Goal: Information Seeking & Learning: Stay updated

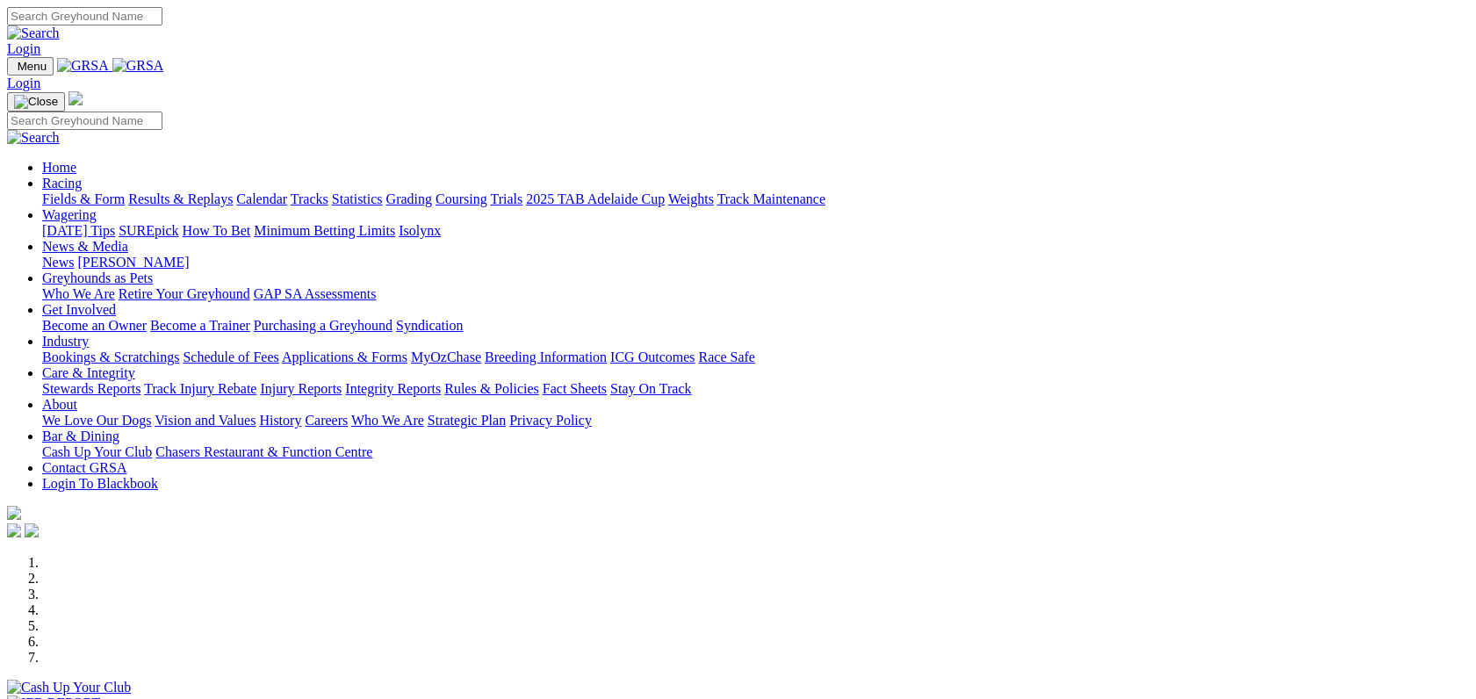
drag, startPoint x: 0, startPoint y: 0, endPoint x: 1027, endPoint y: 67, distance: 1029.4
click at [135, 365] on link "Care & Integrity" at bounding box center [88, 372] width 93 height 15
click at [441, 381] on link "Integrity Reports" at bounding box center [393, 388] width 96 height 15
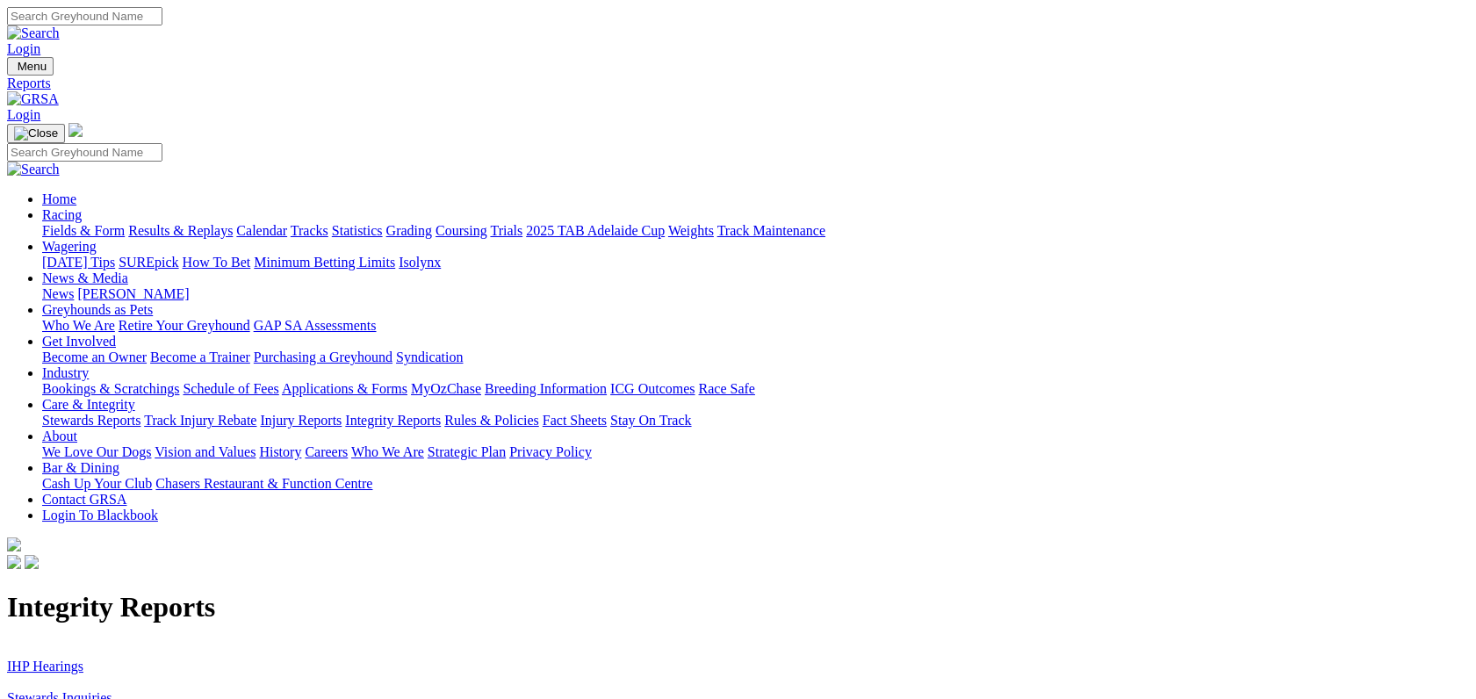
click at [112, 690] on link "Stewards Inquiries" at bounding box center [59, 697] width 105 height 15
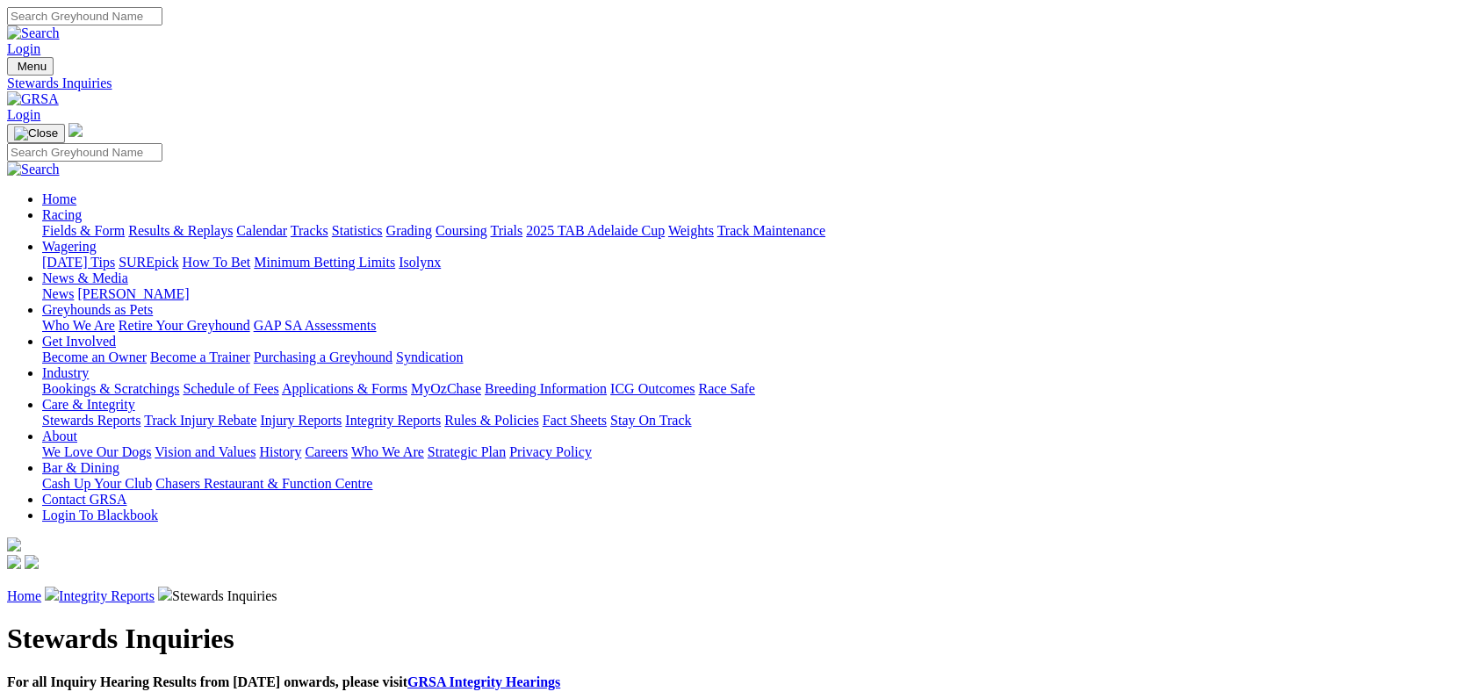
click at [155, 588] on link "Integrity Reports" at bounding box center [107, 595] width 96 height 15
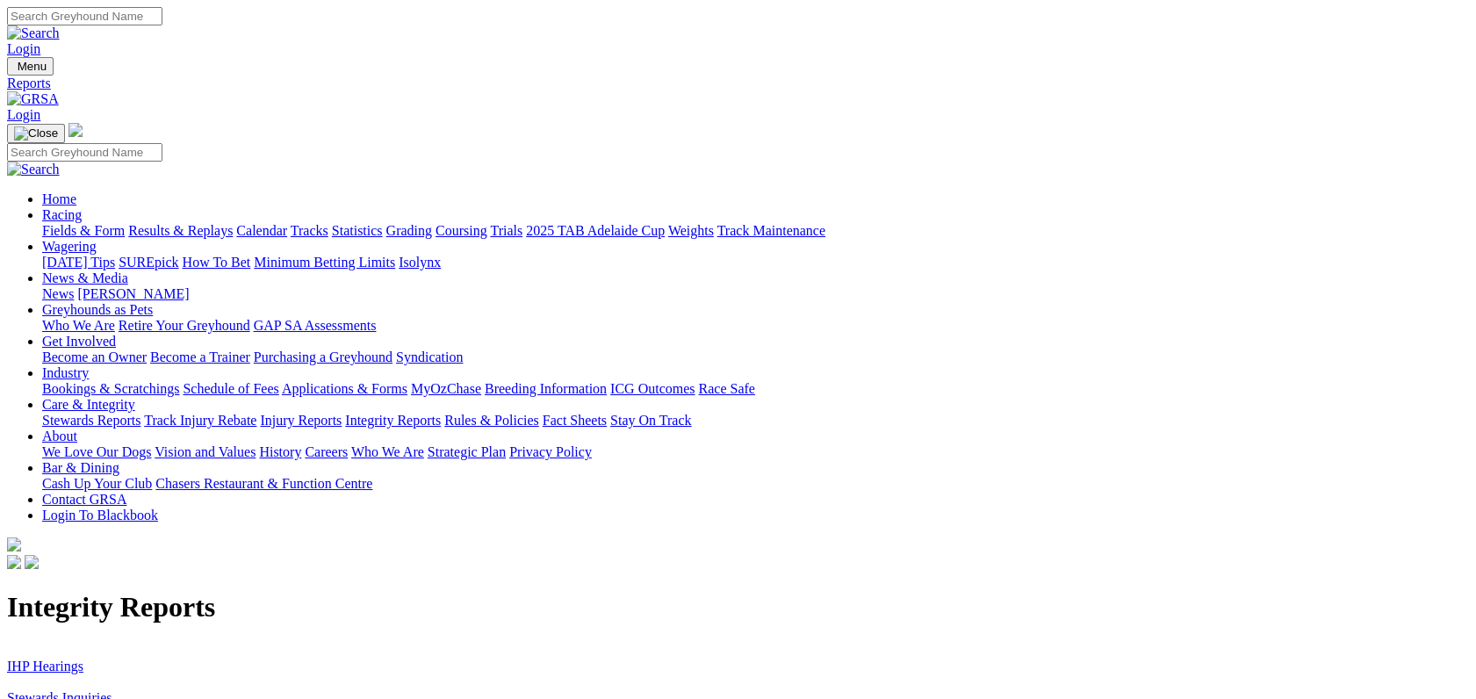
click at [83, 658] on link "IHP Hearings" at bounding box center [45, 665] width 76 height 15
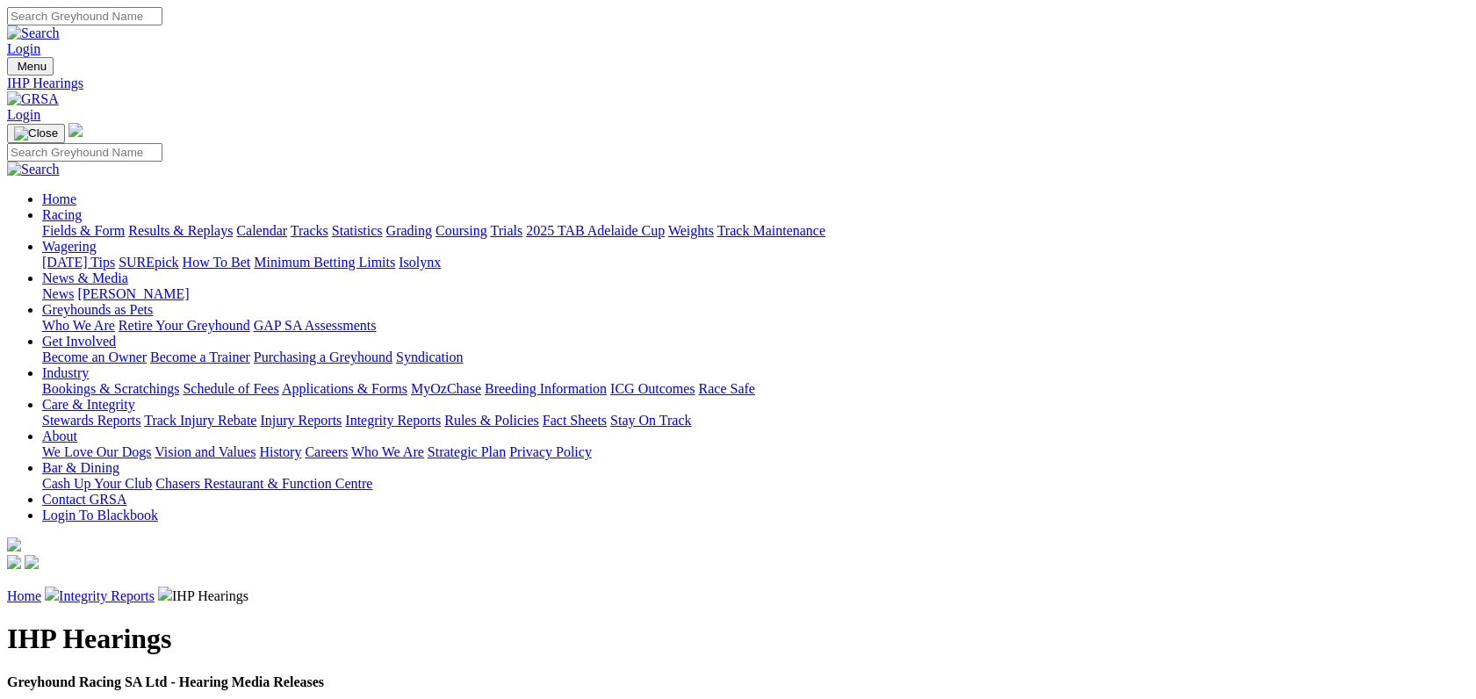
click at [82, 207] on link "Racing" at bounding box center [62, 214] width 40 height 15
click at [115, 223] on link "Fields & Form" at bounding box center [83, 230] width 83 height 15
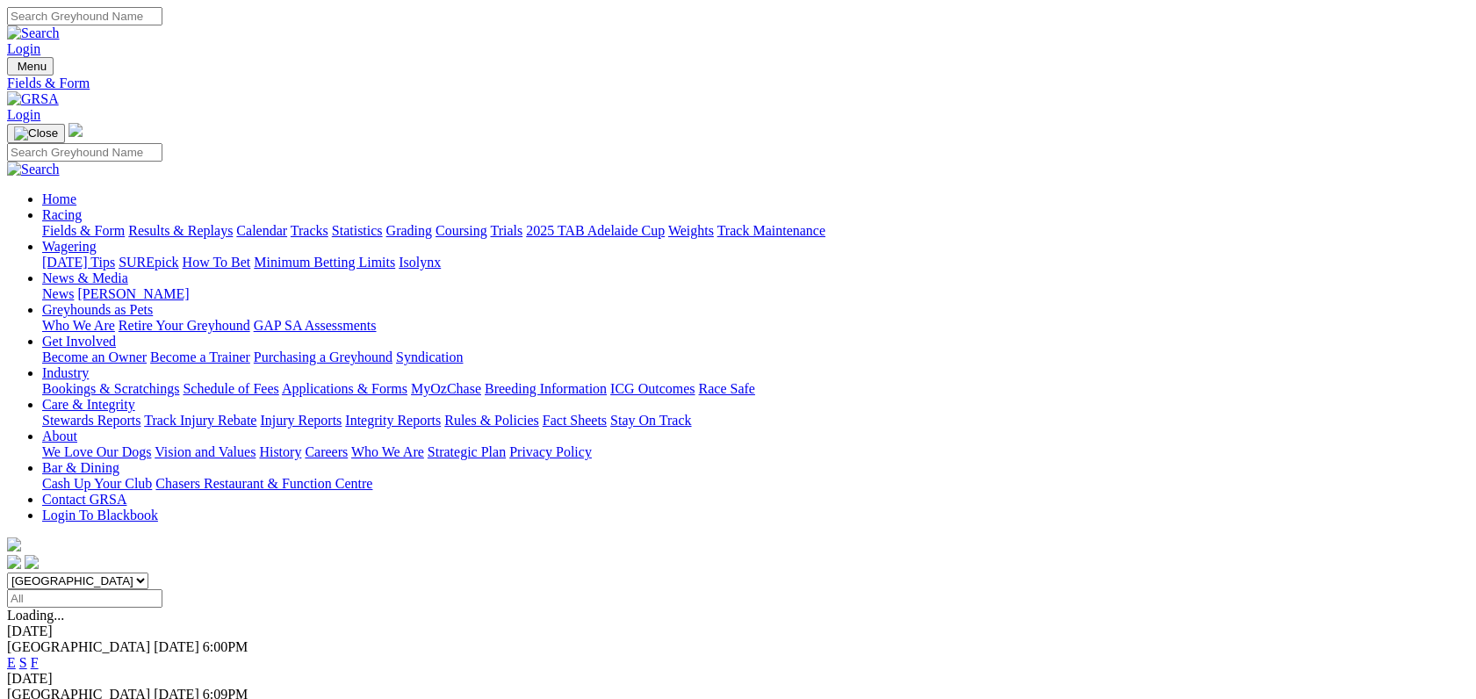
click at [39, 655] on link "F" at bounding box center [35, 662] width 8 height 15
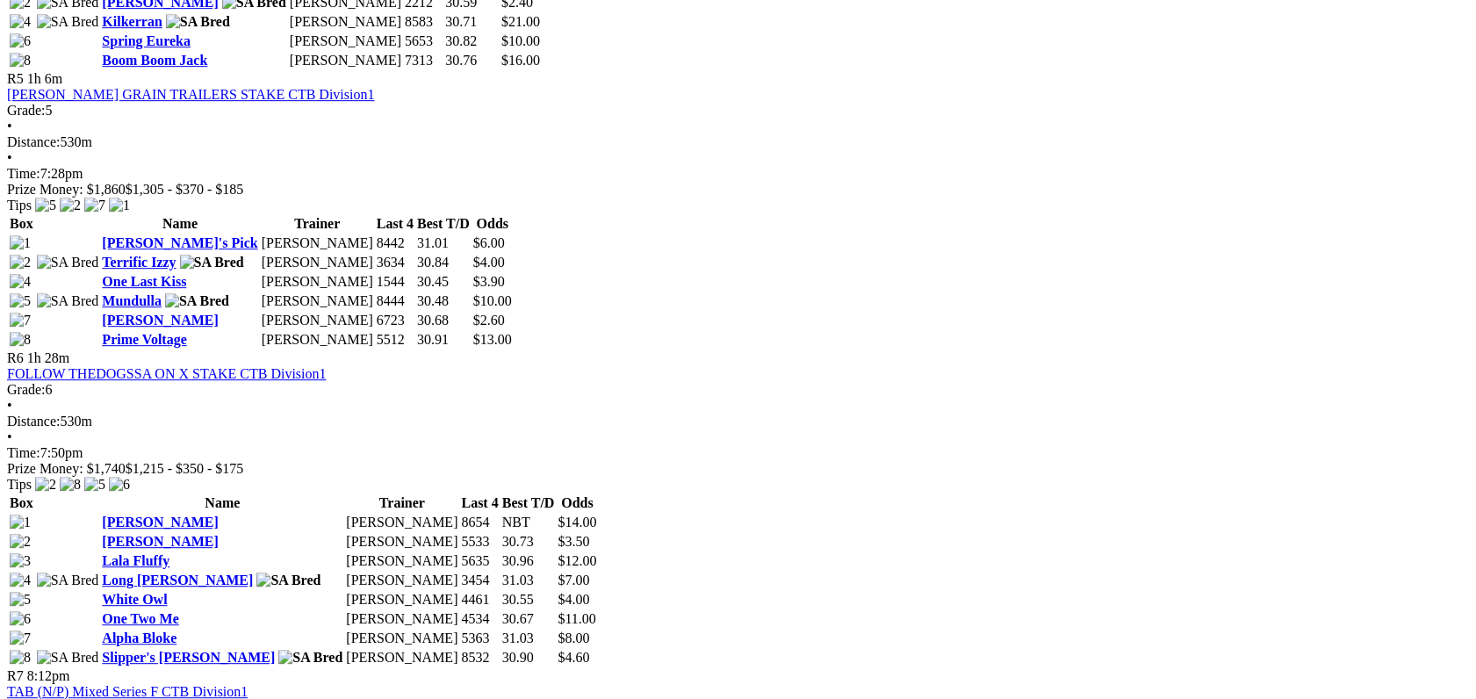
scroll to position [1903, 0]
